Goal: Task Accomplishment & Management: Manage account settings

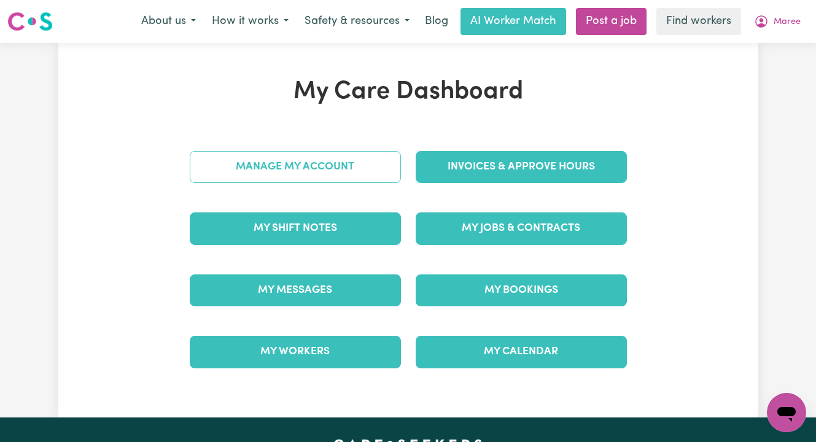
click at [300, 170] on link "Manage My Account" at bounding box center [295, 167] width 211 height 32
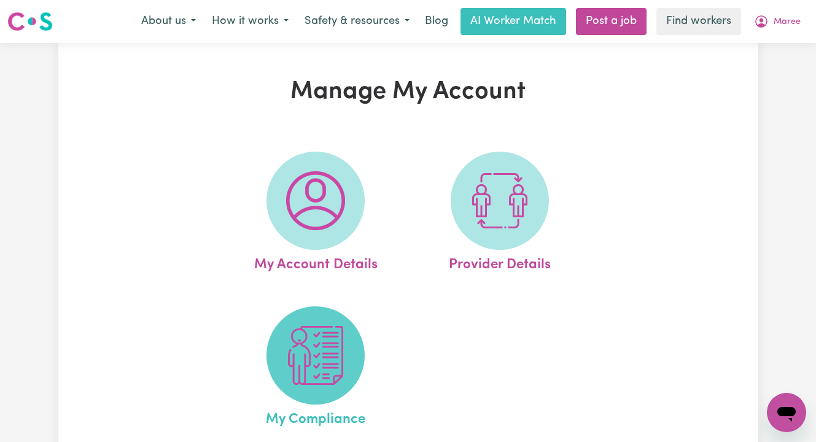
click at [302, 328] on img at bounding box center [315, 355] width 59 height 59
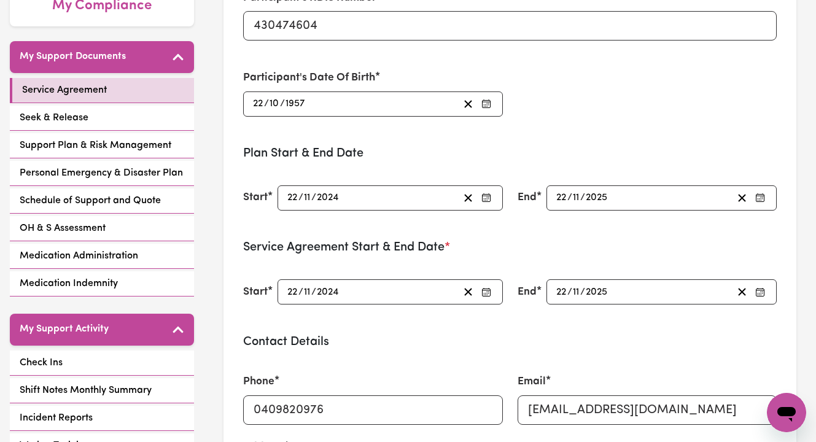
scroll to position [285, 0]
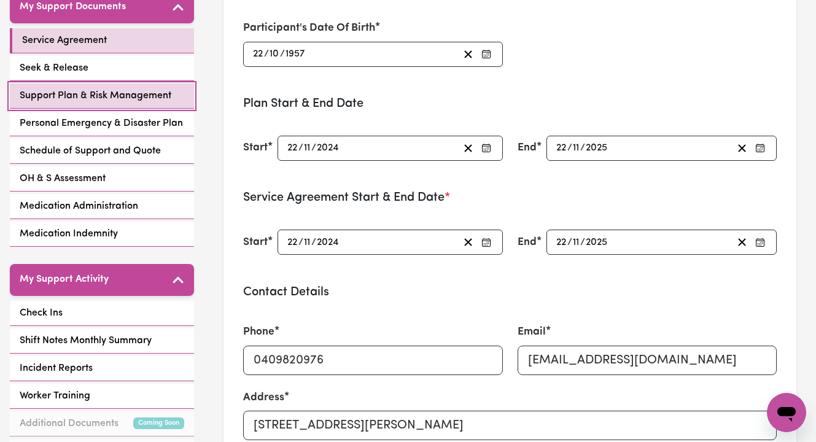
click at [105, 88] on span "Support Plan & Risk Management" at bounding box center [96, 95] width 152 height 15
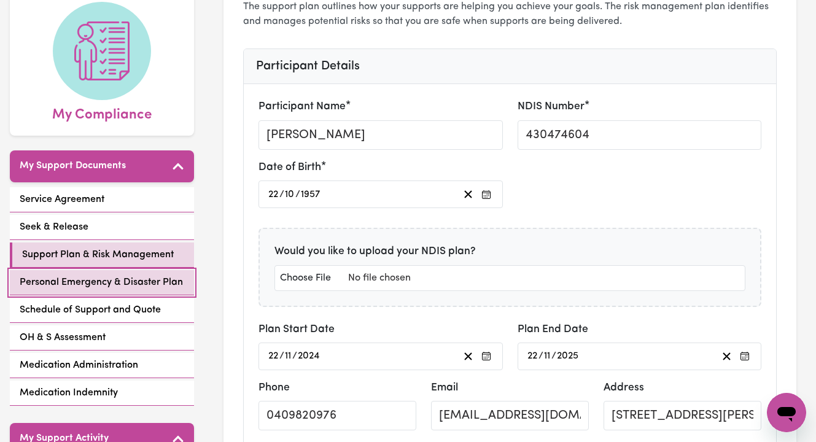
click at [87, 275] on span "Personal Emergency & Disaster Plan" at bounding box center [101, 282] width 163 height 15
select select "postpone"
select select "phone"
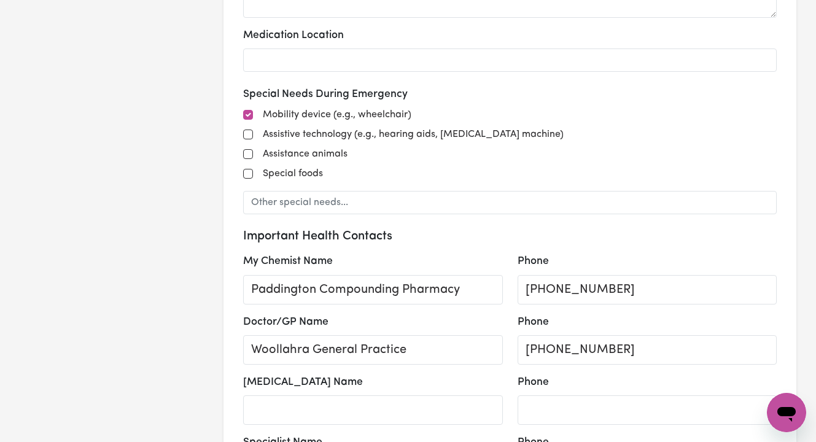
scroll to position [661, 0]
